Goal: Check status: Check status

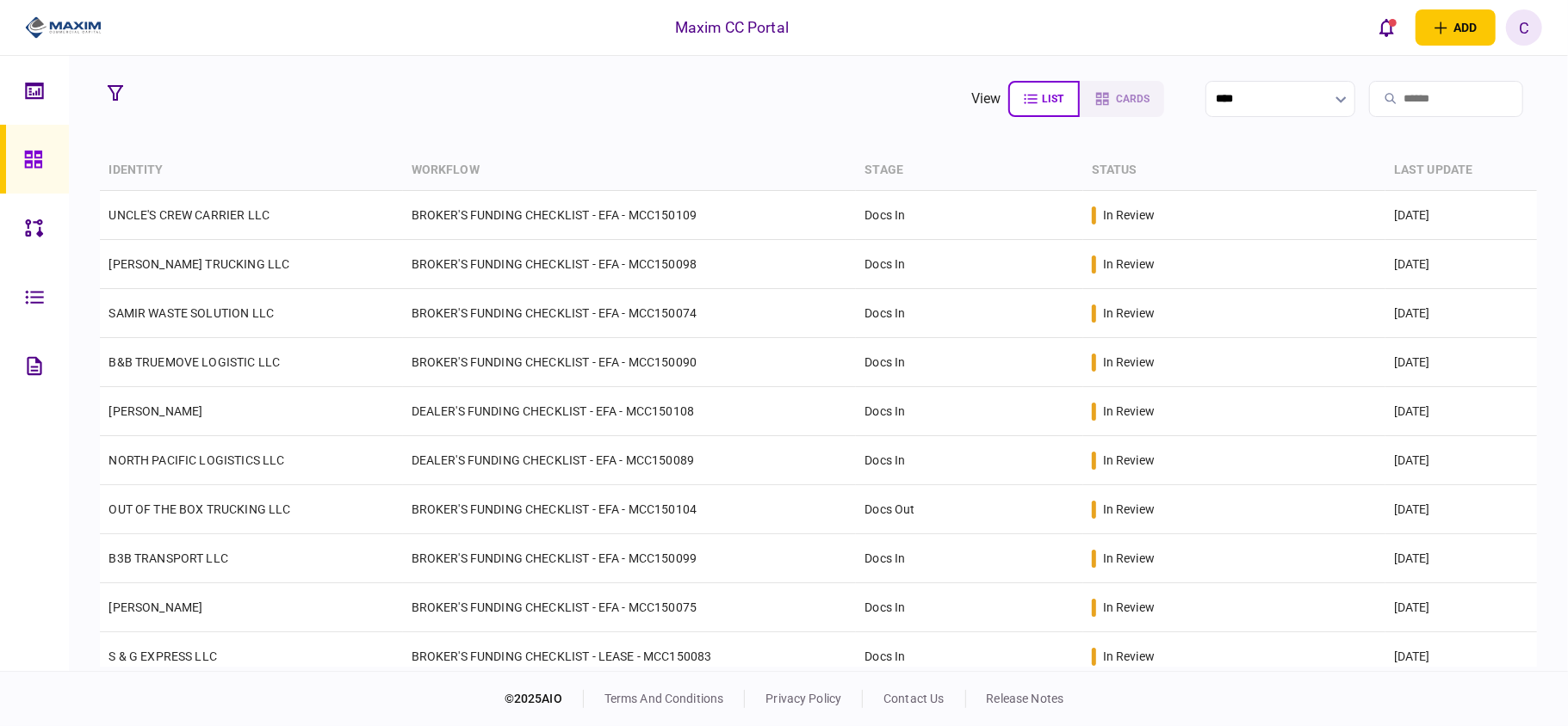
scroll to position [396, 0]
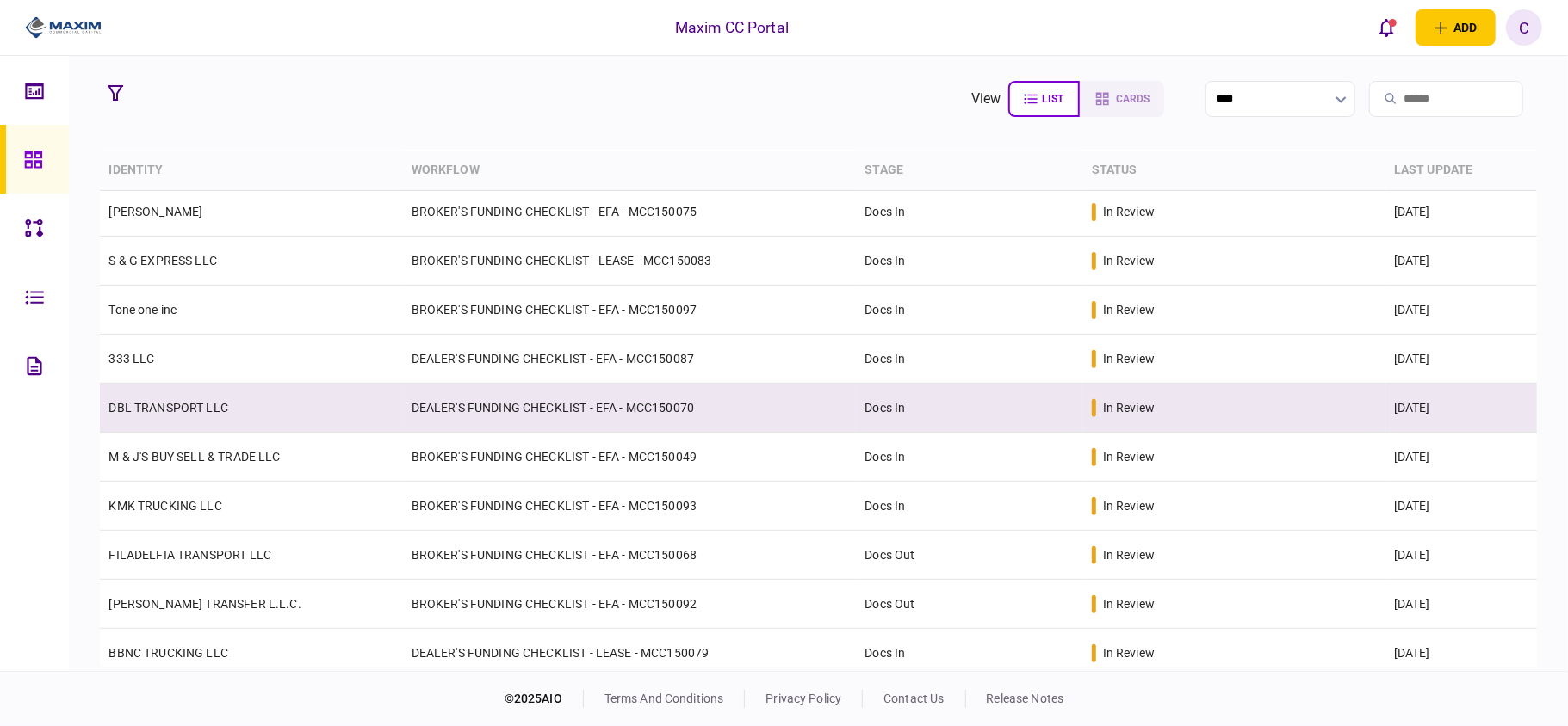
click at [528, 417] on td "DEALER'S FUNDING CHECKLIST - EFA - MCC150070" at bounding box center [629, 409] width 454 height 49
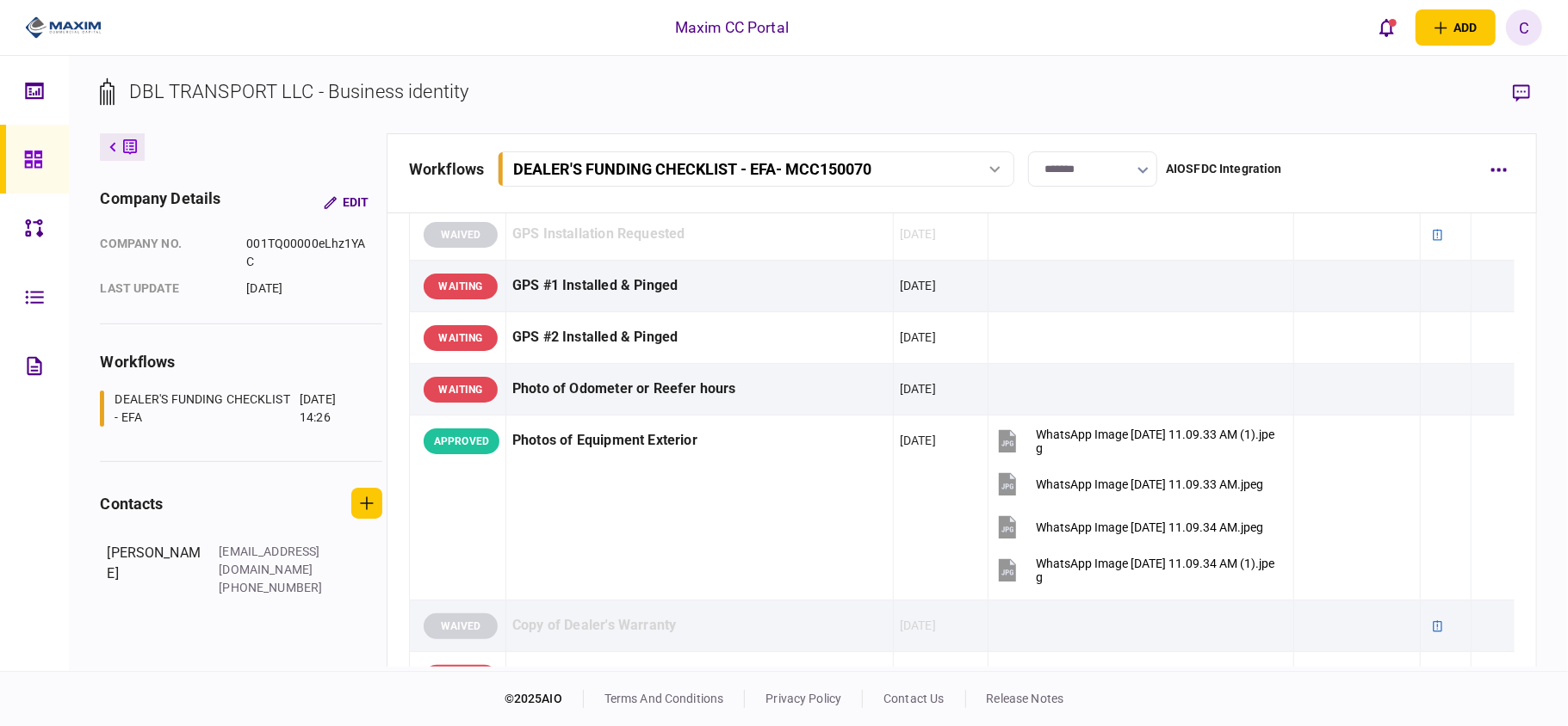
scroll to position [1606, 0]
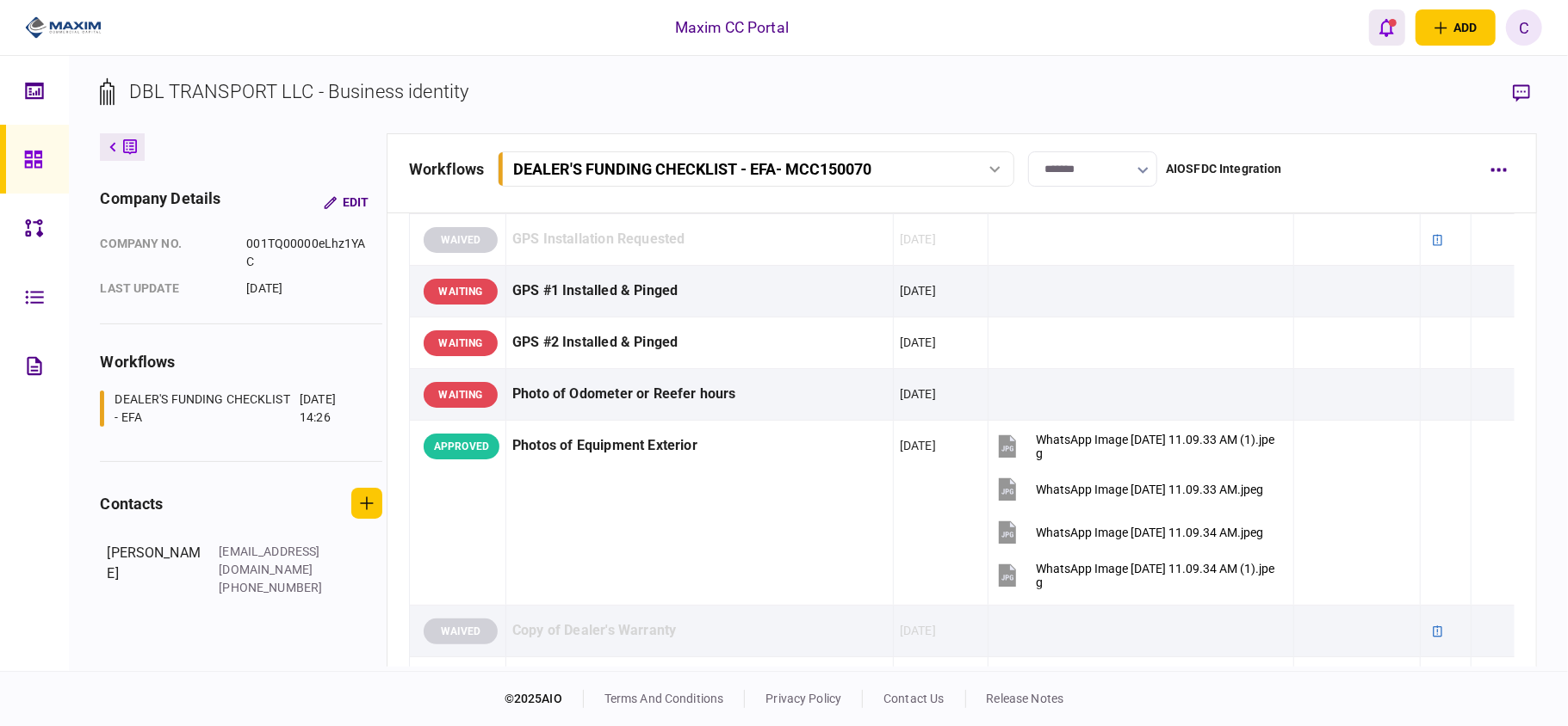
click at [1379, 25] on icon "open notifications list" at bounding box center [1386, 27] width 15 height 19
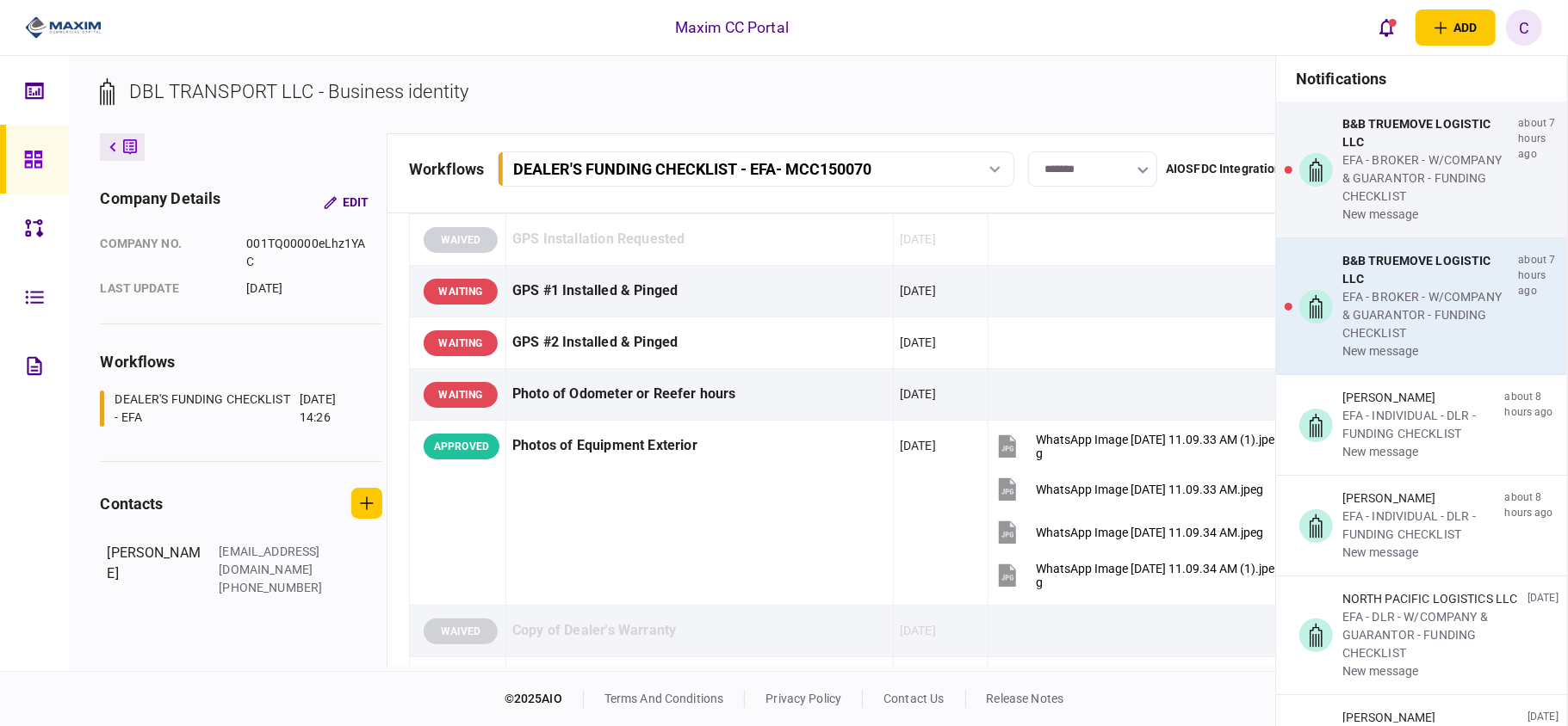
click at [1376, 329] on div "EFA - BROKER - W/COMPANY & GUARANTOR - FUNDING CHECKLIST" at bounding box center [1427, 315] width 169 height 55
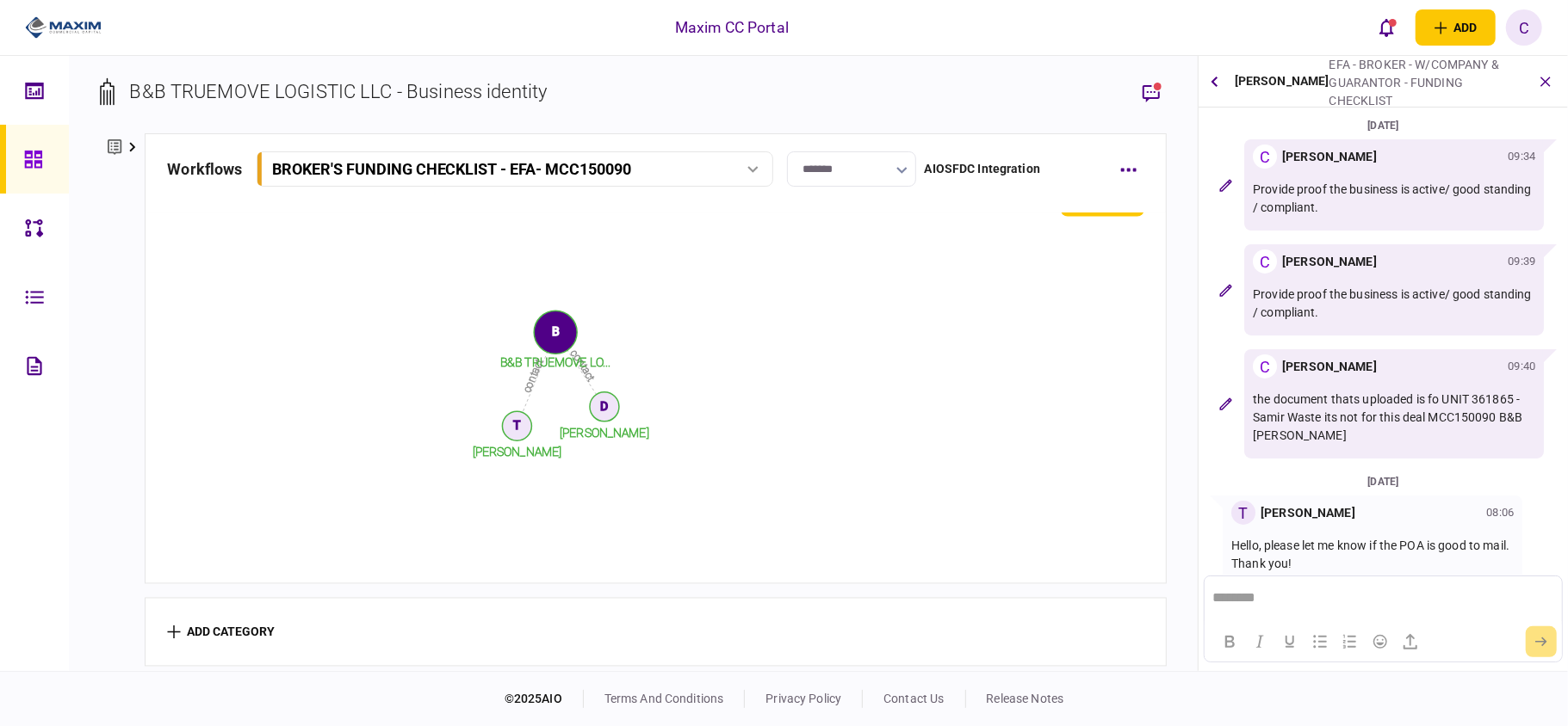
scroll to position [24, 0]
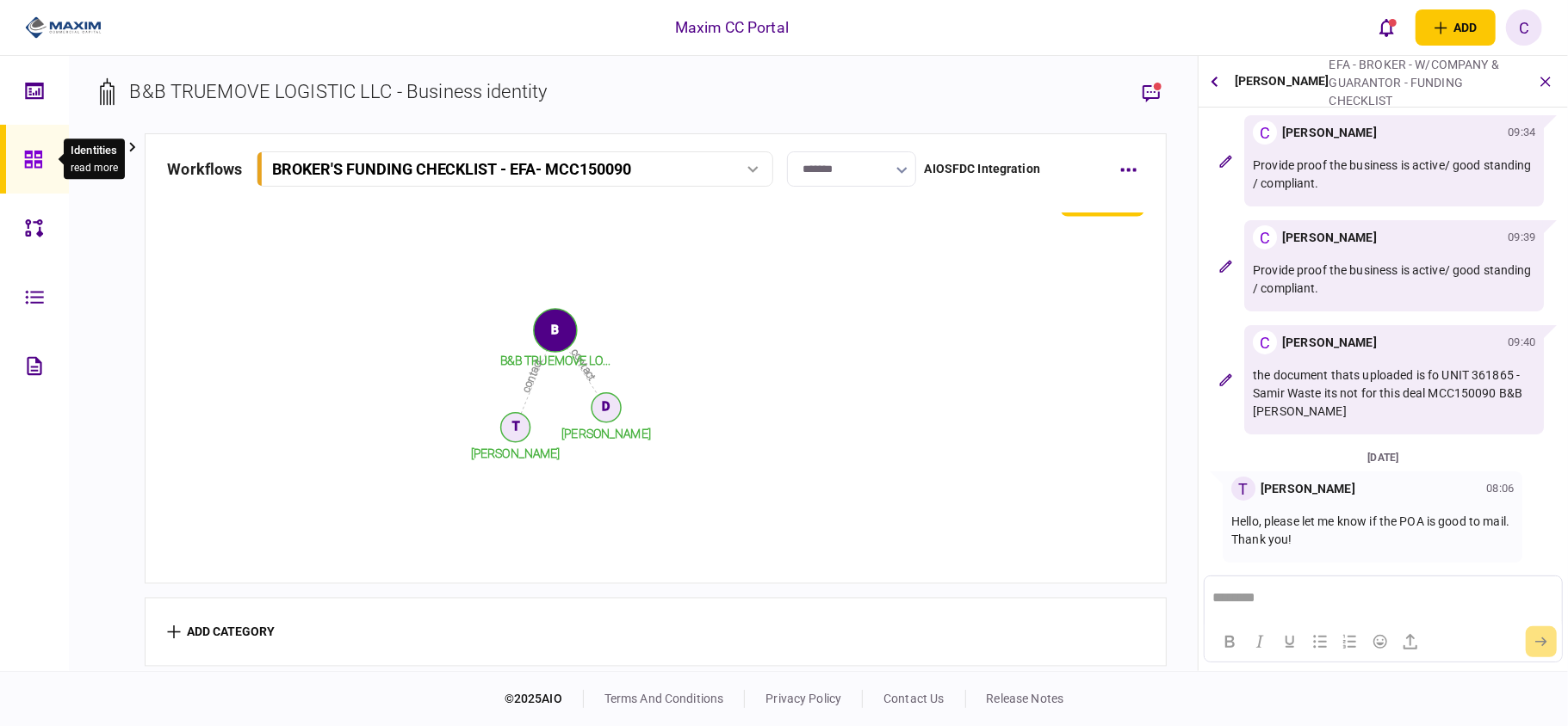
click at [43, 167] on div at bounding box center [37, 159] width 27 height 69
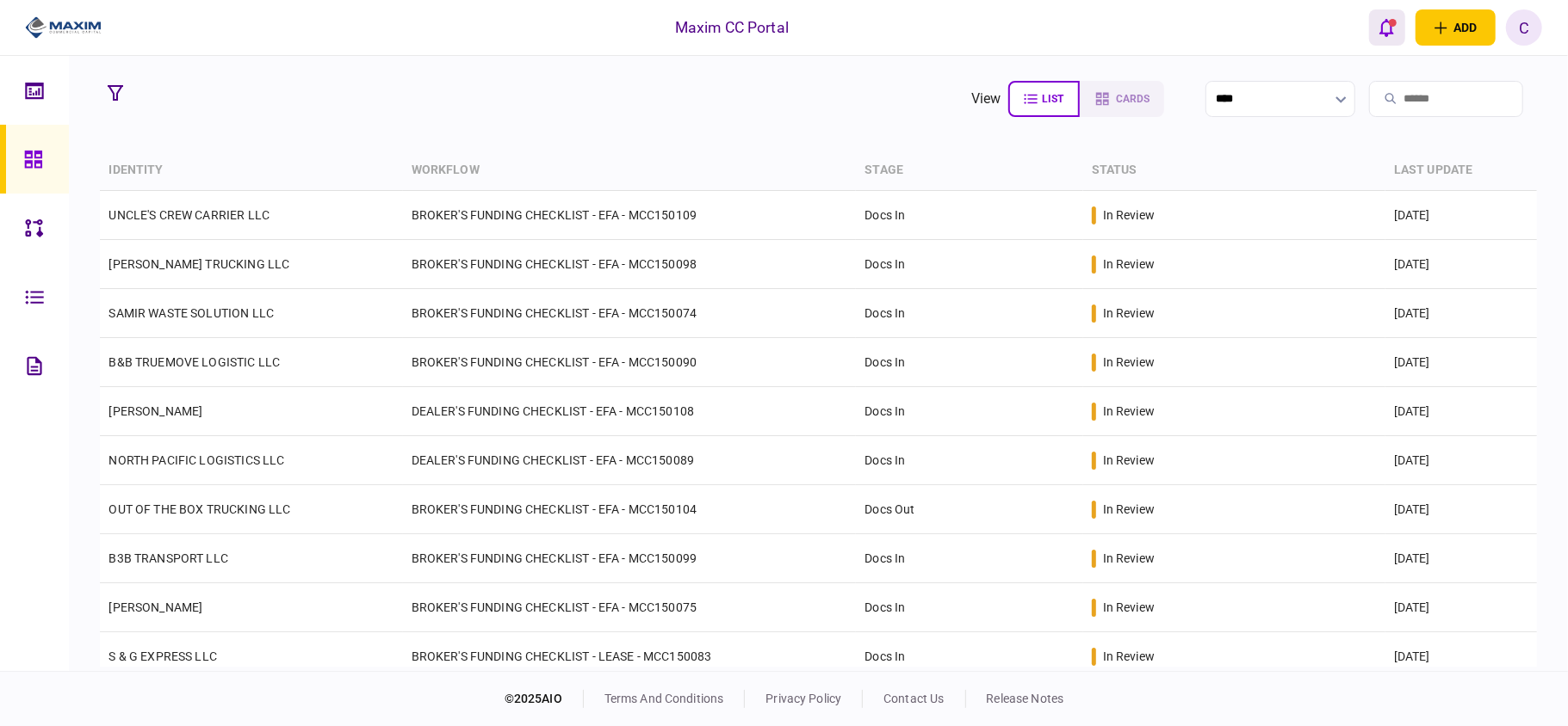
click at [1386, 19] on icon "open notifications list" at bounding box center [1386, 27] width 15 height 19
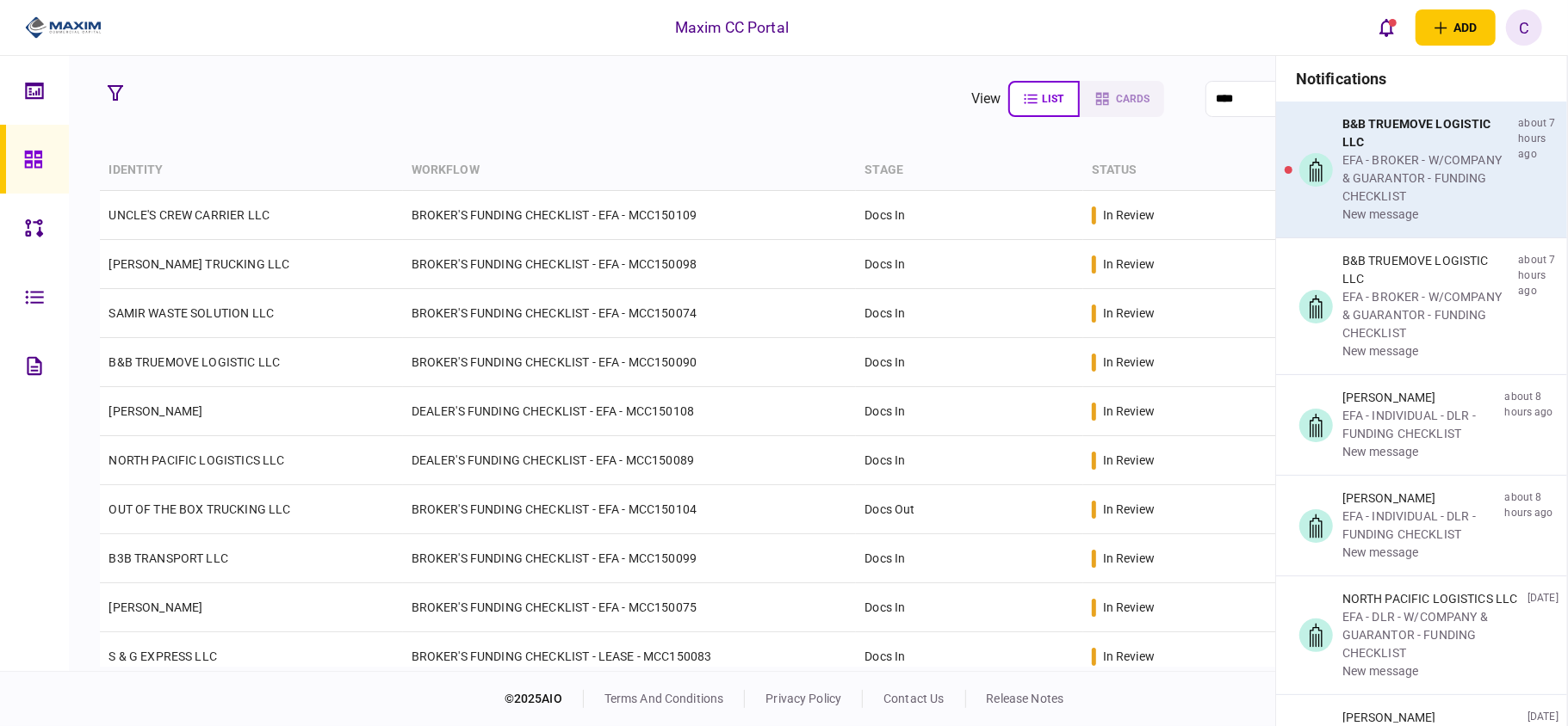
click at [1398, 167] on div "EFA - BROKER - W/COMPANY & GUARANTOR - FUNDING CHECKLIST" at bounding box center [1427, 179] width 169 height 55
